Goal: Task Accomplishment & Management: Manage account settings

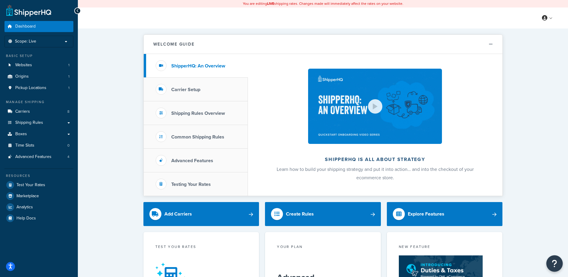
click at [557, 263] on icon "Open Resource Center" at bounding box center [555, 263] width 6 height 8
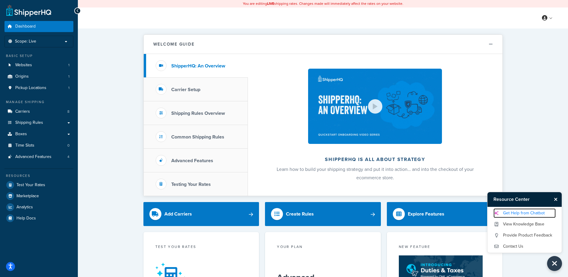
click at [539, 212] on link "Get Help from Chatbot" at bounding box center [524, 213] width 62 height 10
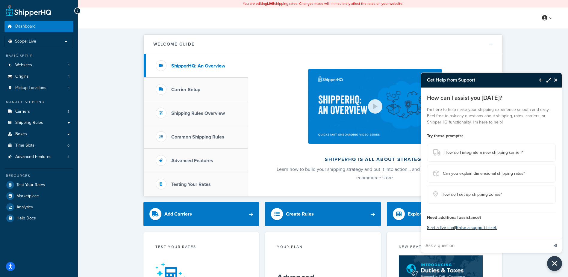
click at [443, 227] on button "Start a live chat" at bounding box center [441, 227] width 28 height 8
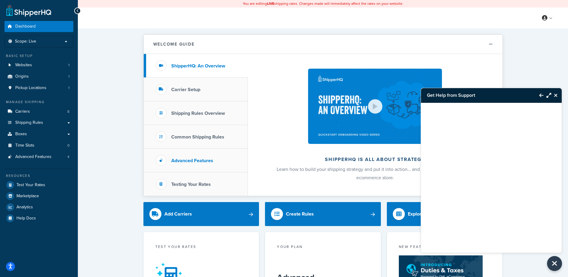
click at [189, 159] on h3 "Advanced Features" at bounding box center [192, 160] width 42 height 5
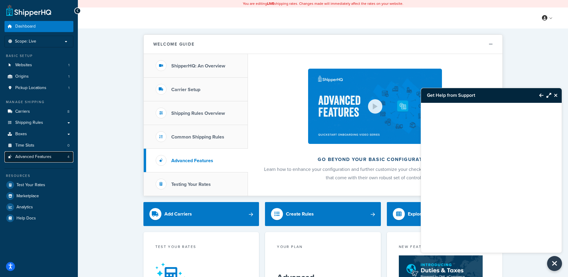
click at [25, 154] on span "Advanced Features" at bounding box center [33, 156] width 36 height 5
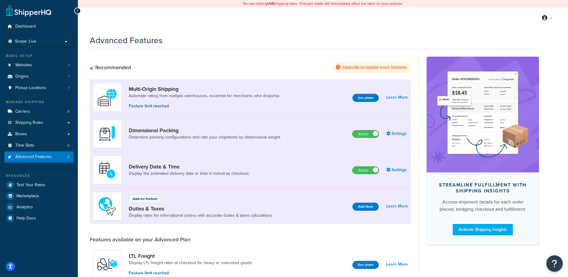
click at [553, 265] on icon "Open Resource Center" at bounding box center [555, 263] width 6 height 8
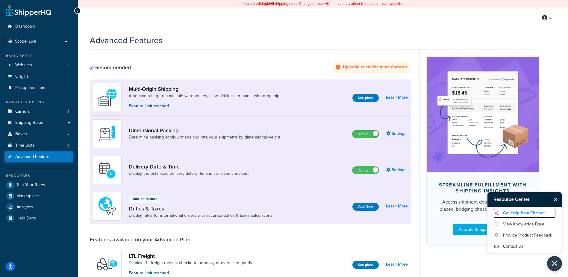
click at [539, 214] on link "Get Help from Chatbot" at bounding box center [524, 213] width 62 height 10
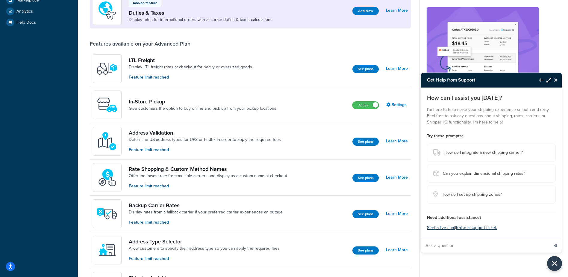
scroll to position [195, 0]
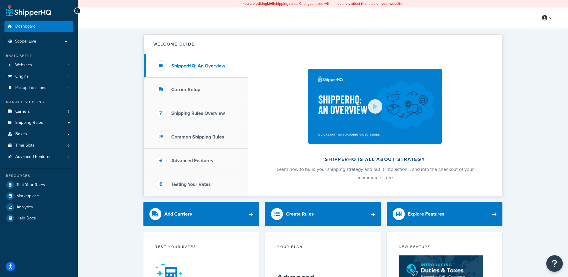
click at [552, 260] on icon "Open Resource Center" at bounding box center [555, 263] width 6 height 8
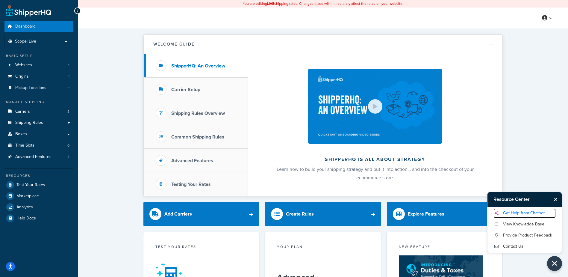
click at [538, 212] on link "Get Help from Chatbot" at bounding box center [524, 213] width 62 height 10
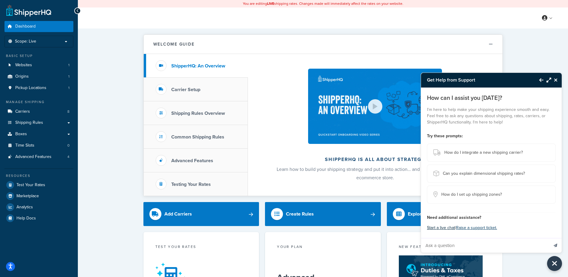
click at [448, 227] on button "Start a live chat" at bounding box center [441, 227] width 28 height 8
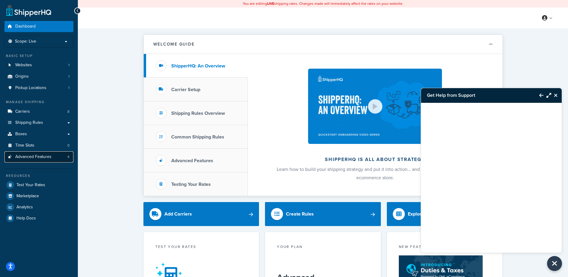
click at [35, 156] on span "Advanced Features" at bounding box center [33, 156] width 36 height 5
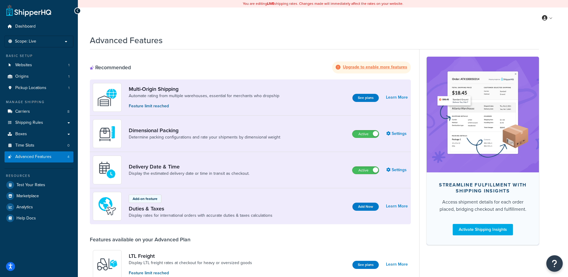
click at [555, 261] on icon "Open Resource Center" at bounding box center [555, 263] width 6 height 8
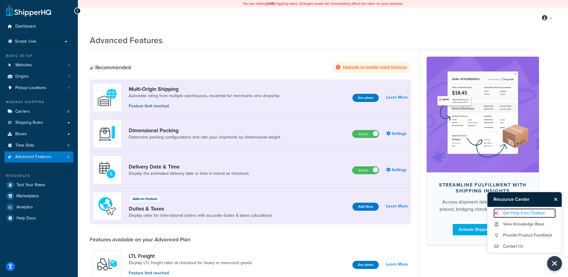
click at [519, 212] on link "Get Help from Chatbot" at bounding box center [524, 213] width 62 height 10
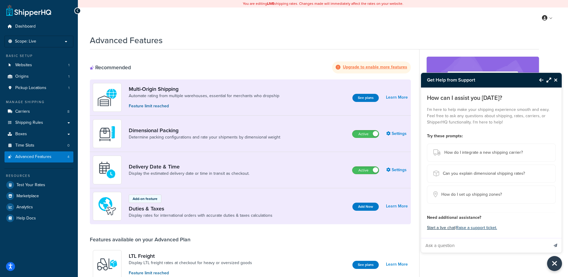
click at [447, 226] on button "Start a live chat" at bounding box center [441, 227] width 28 height 8
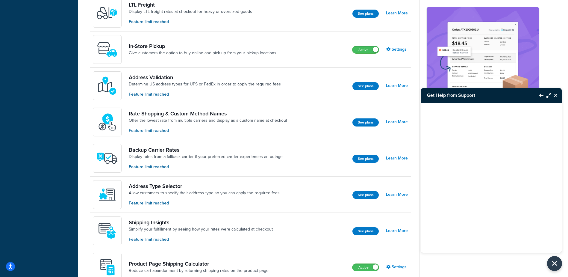
scroll to position [262, 0]
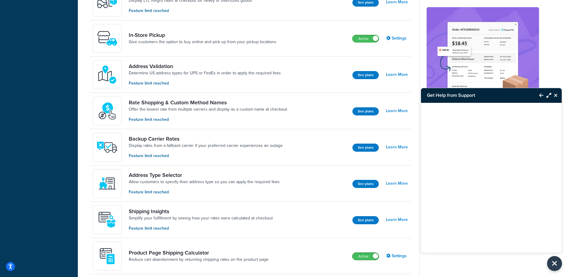
click at [375, 255] on span at bounding box center [375, 255] width 5 height 5
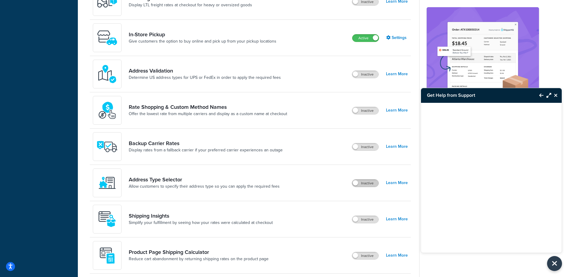
click at [367, 183] on label "Inactive" at bounding box center [365, 182] width 26 height 7
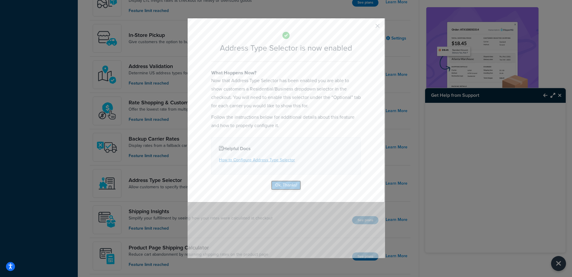
click at [289, 184] on button "Ok, Thanks!" at bounding box center [286, 185] width 30 height 10
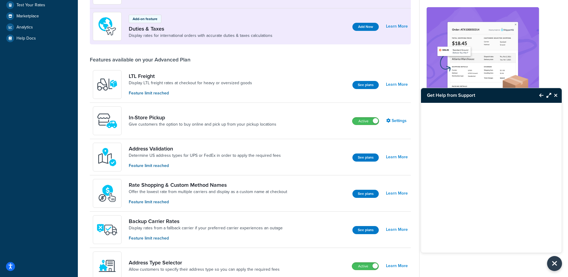
scroll to position [0, 0]
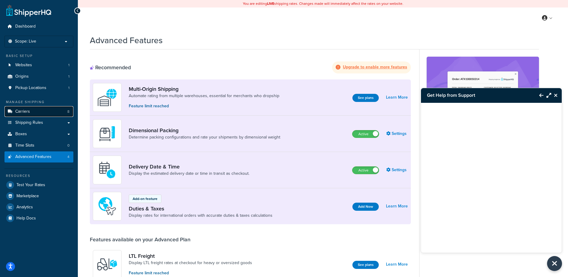
click at [45, 112] on link "Carriers 8" at bounding box center [38, 111] width 69 height 11
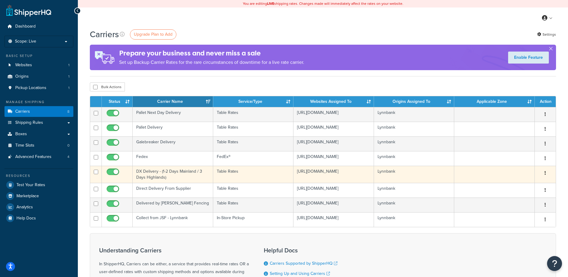
click at [514, 174] on td at bounding box center [494, 174] width 81 height 17
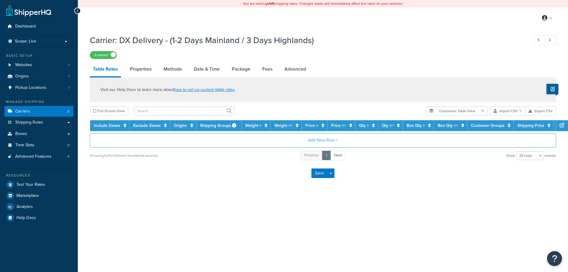
select select "25"
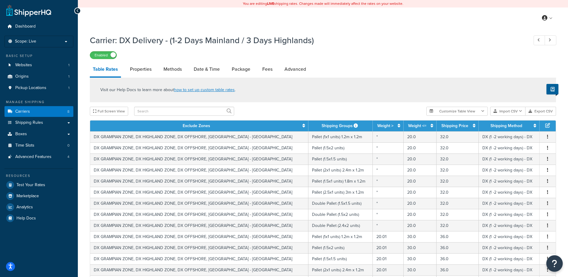
click at [554, 262] on icon "Open Resource Center" at bounding box center [555, 263] width 6 height 8
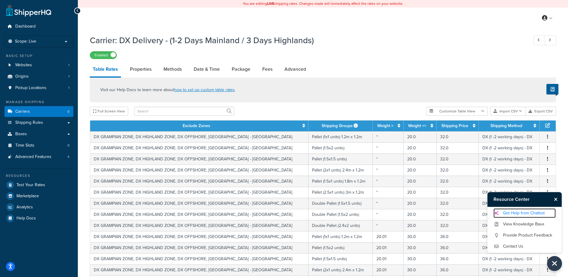
click at [529, 214] on link "Get Help from Chatbot" at bounding box center [524, 213] width 62 height 10
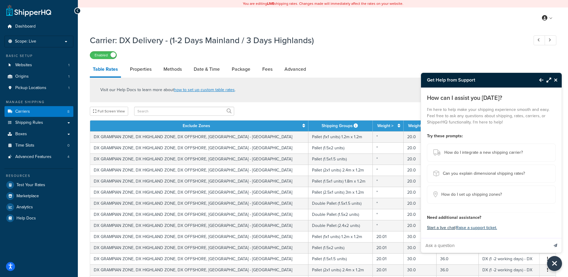
click at [441, 227] on button "Start a live chat" at bounding box center [441, 227] width 28 height 8
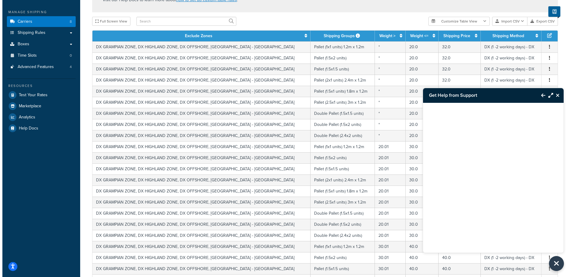
scroll to position [217, 0]
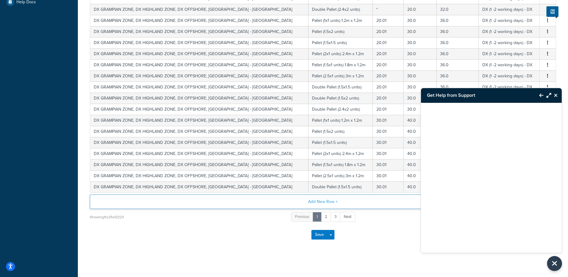
click at [331, 199] on button "Add New Row +" at bounding box center [323, 201] width 466 height 14
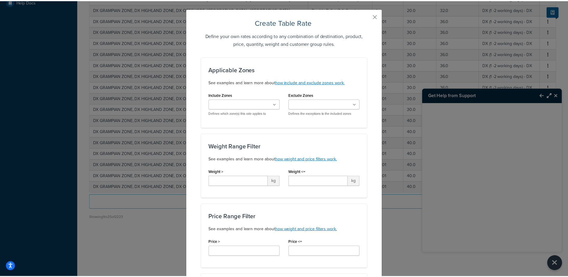
scroll to position [0, 0]
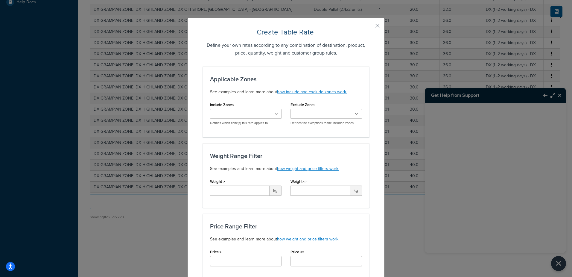
click at [370, 27] on button "button" at bounding box center [368, 27] width 1 height 1
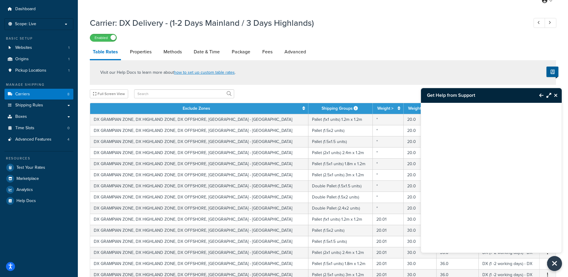
scroll to position [12, 0]
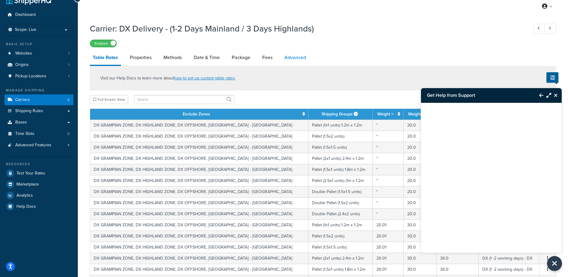
click at [299, 59] on link "Advanced" at bounding box center [295, 57] width 28 height 14
select select "false"
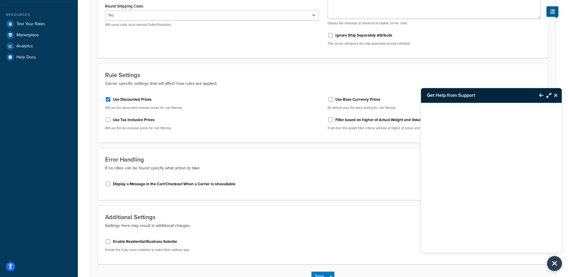
scroll to position [204, 0]
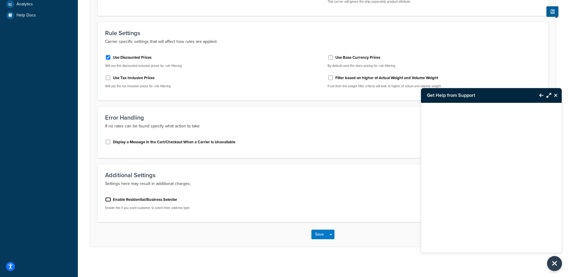
click at [109, 200] on input "Enable Residential/Business Selector" at bounding box center [108, 199] width 6 height 4
click at [361, 181] on p "Settings here may result in additional charges." at bounding box center [322, 182] width 435 height 7
click at [396, 205] on select "Business Residential" at bounding box center [433, 205] width 213 height 10
click at [108, 200] on input "Enable Residential/Business Selector" at bounding box center [108, 198] width 6 height 4
click at [108, 199] on input "Enable Residential/Business Selector" at bounding box center [108, 199] width 6 height 4
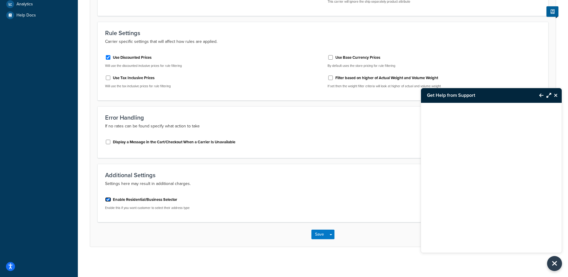
checkbox input "true"
click at [372, 207] on select "Business Residential" at bounding box center [433, 205] width 213 height 10
select select "residential"
click at [327, 200] on select "Business Residential" at bounding box center [433, 205] width 213 height 10
click at [356, 193] on div "Default Destination Address Type Business Residential" at bounding box center [433, 200] width 213 height 19
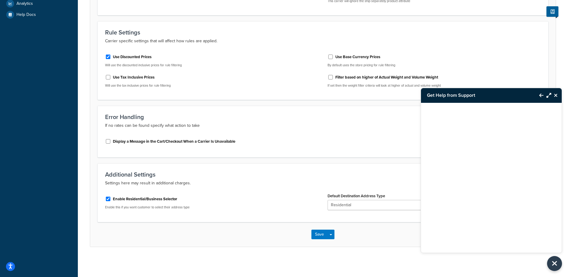
click at [555, 95] on icon "Close Resource Center" at bounding box center [556, 95] width 4 height 5
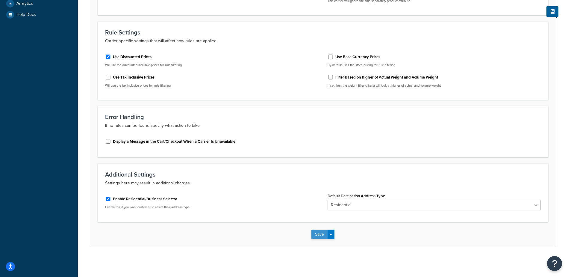
click at [323, 235] on button "Save" at bounding box center [319, 234] width 16 height 10
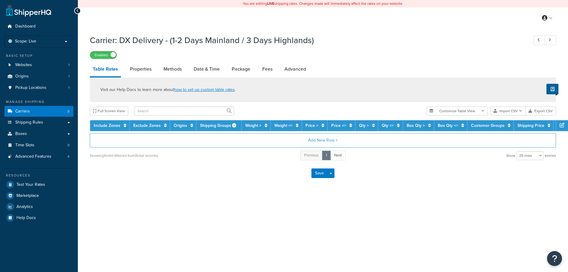
select select "25"
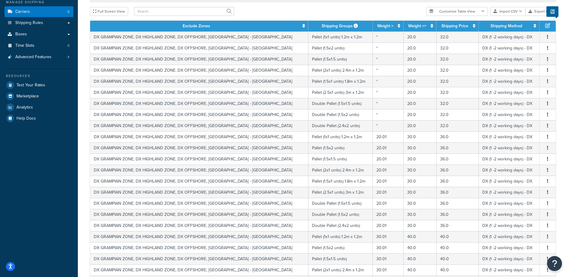
scroll to position [217, 0]
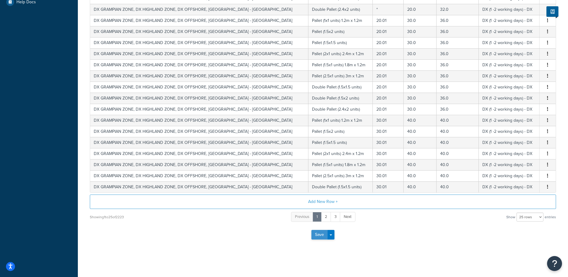
click at [317, 235] on button "Save" at bounding box center [319, 235] width 16 height 10
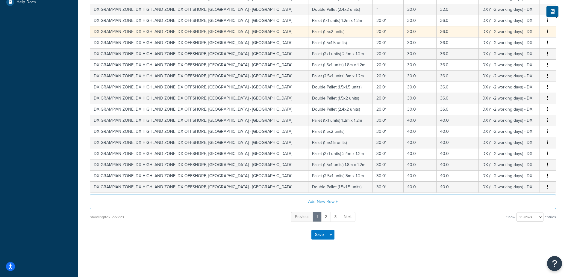
scroll to position [0, 0]
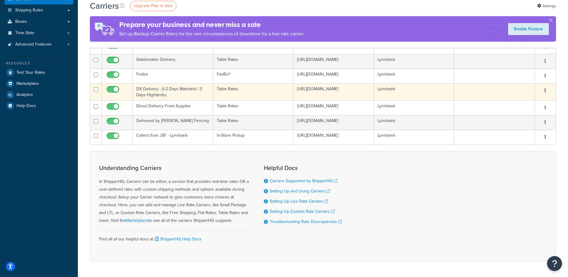
click at [171, 92] on td "DX Delivery - (1-2 Days Mainland / 3 Days Highlands)" at bounding box center [173, 91] width 81 height 17
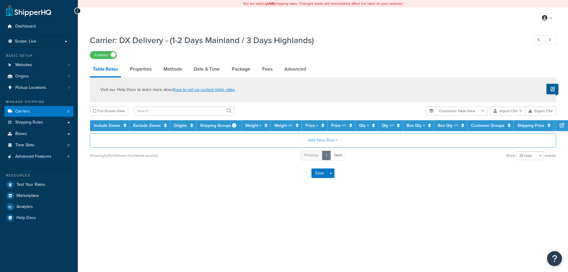
select select "25"
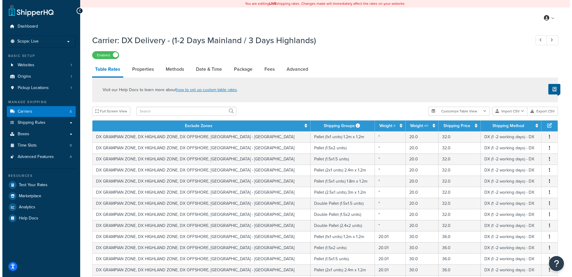
scroll to position [217, 0]
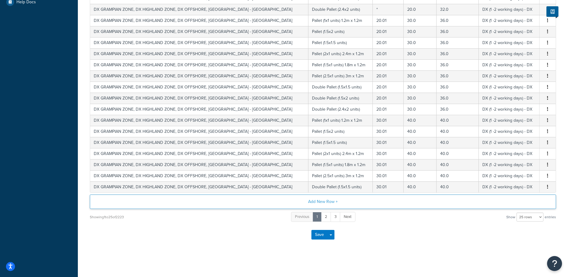
click at [318, 200] on button "Add New Row +" at bounding box center [323, 201] width 466 height 14
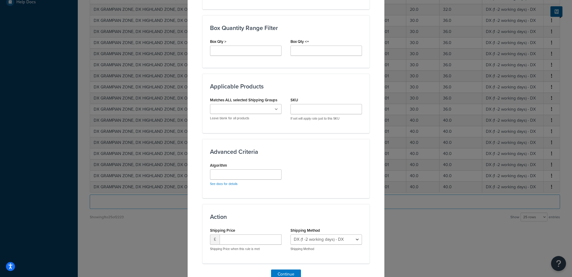
scroll to position [320, 0]
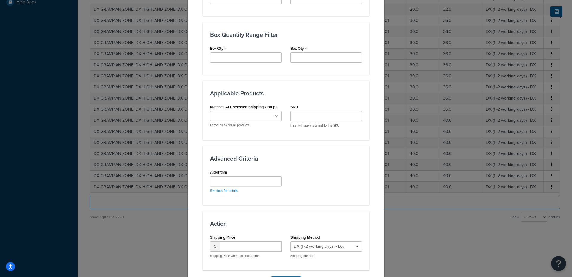
click at [277, 114] on ul at bounding box center [246, 116] width 72 height 10
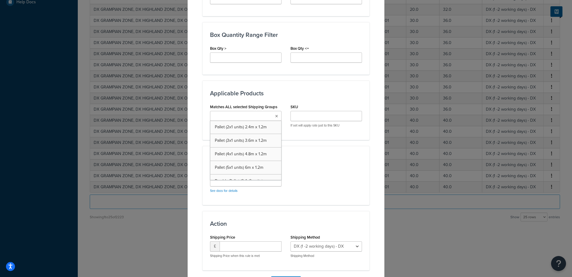
click at [275, 114] on icon at bounding box center [276, 116] width 3 height 4
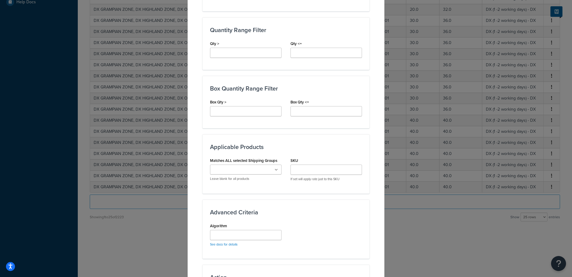
scroll to position [269, 0]
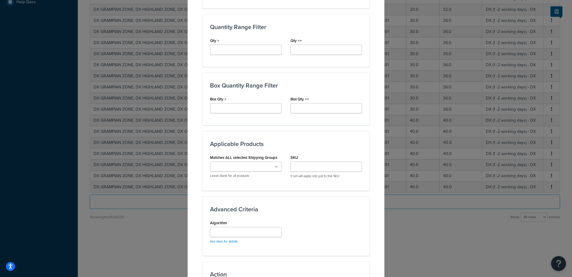
click at [271, 170] on ul at bounding box center [246, 166] width 72 height 10
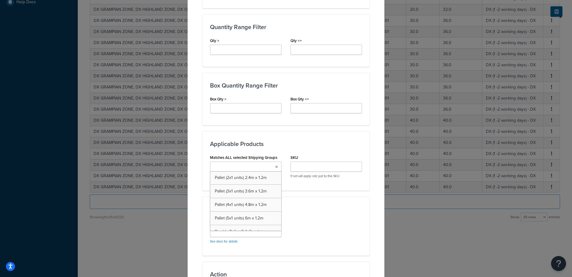
click at [289, 138] on div "Applicable Products Matches ALL selected Shipping Groups Pallet (2x1 units) 2.4…" at bounding box center [286, 160] width 167 height 59
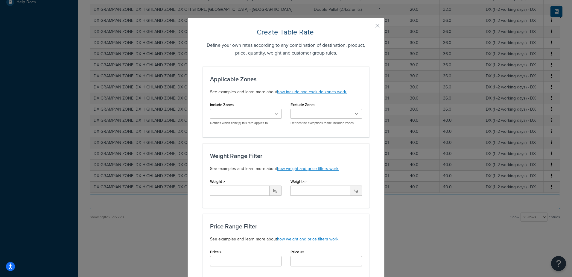
click at [370, 27] on button "button" at bounding box center [368, 27] width 1 height 1
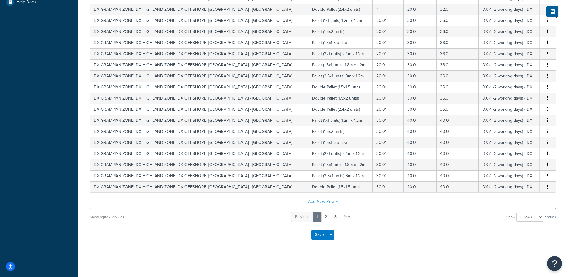
click at [561, 267] on div "You are editing LIVE shipping rates. Changes made will immediately affect the r…" at bounding box center [323, 30] width 490 height 492
click at [558, 262] on button "Open Resource Center" at bounding box center [554, 263] width 16 height 16
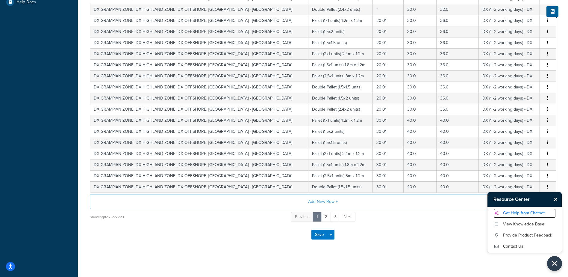
click at [517, 214] on link "Get Help from Chatbot" at bounding box center [524, 213] width 62 height 10
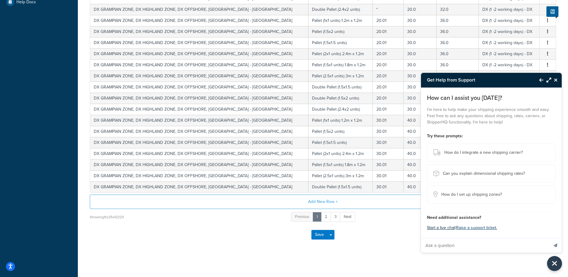
click at [446, 225] on button "Start a live chat" at bounding box center [441, 227] width 28 height 8
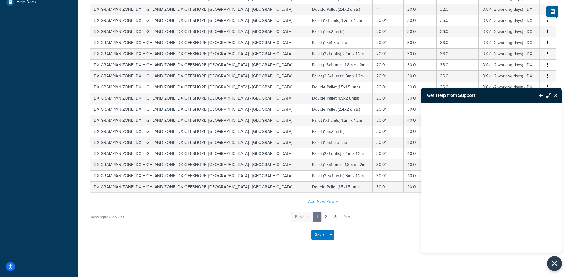
click at [222, 272] on html "Accessibility Screen-Reader Guide, Feedback, and Issue Reporting | New window S…" at bounding box center [284, 30] width 568 height 492
click at [556, 93] on icon "Close Resource Center" at bounding box center [556, 95] width 4 height 5
